Goal: Check status

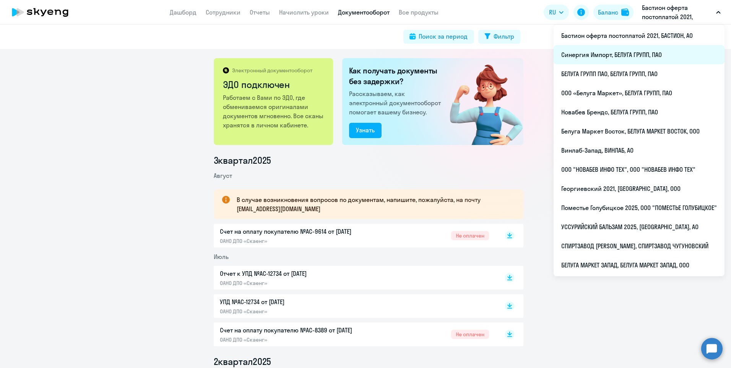
click at [611, 54] on li "Синергия Импорт, БЕЛУГА ГРУПП, ПАО" at bounding box center [639, 54] width 171 height 19
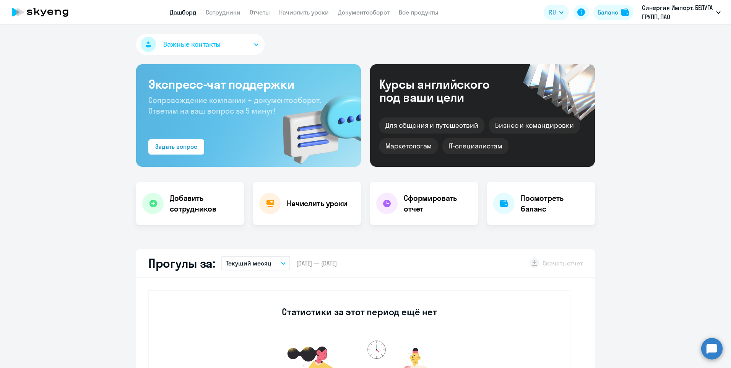
select select "30"
click at [233, 11] on link "Сотрудники" at bounding box center [223, 12] width 35 height 8
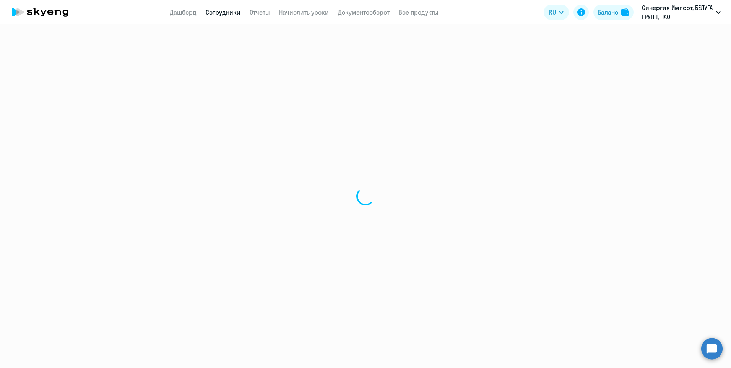
select select "30"
